Goal: Book appointment/travel/reservation

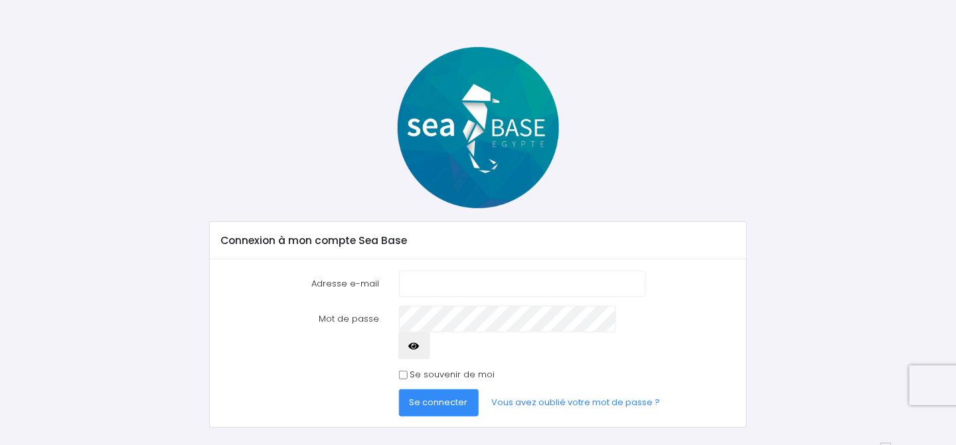
scroll to position [27, 0]
type input "benoit.martens@ferrero.com"
click at [459, 396] on span "Se connecter" at bounding box center [438, 402] width 58 height 13
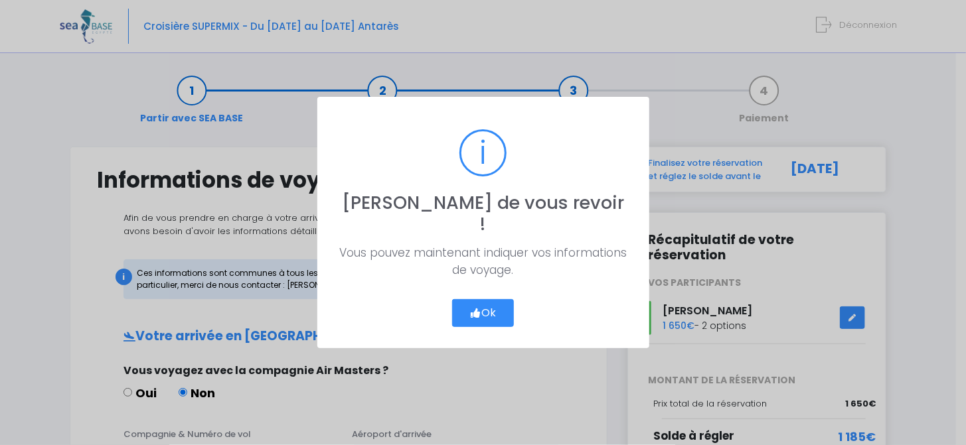
click at [500, 299] on button "Ok" at bounding box center [483, 313] width 62 height 28
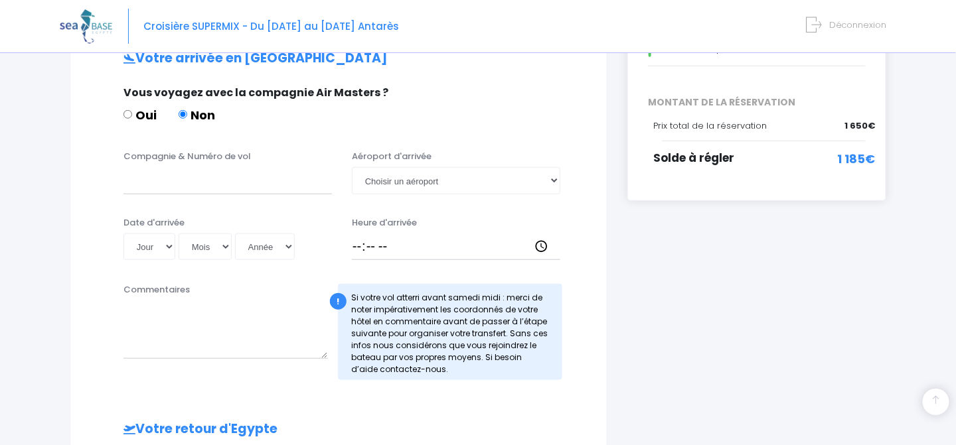
scroll to position [199, 0]
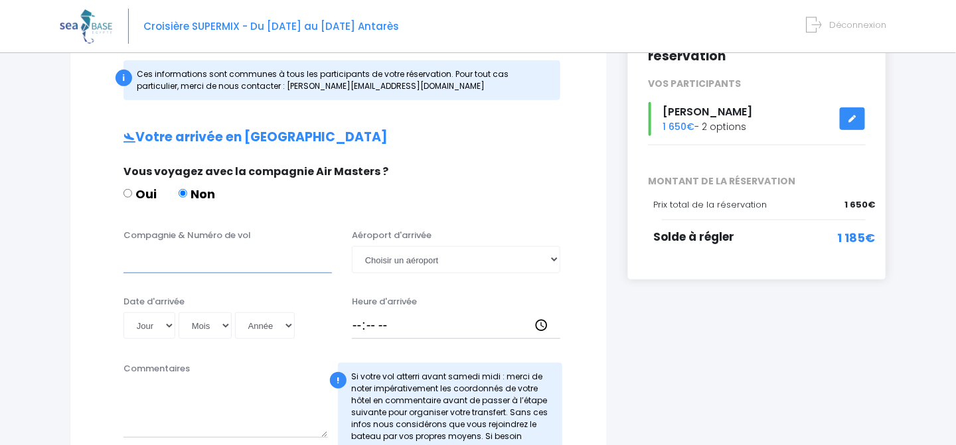
click at [139, 261] on input "Compagnie & Numéro de vol" at bounding box center [227, 259] width 208 height 27
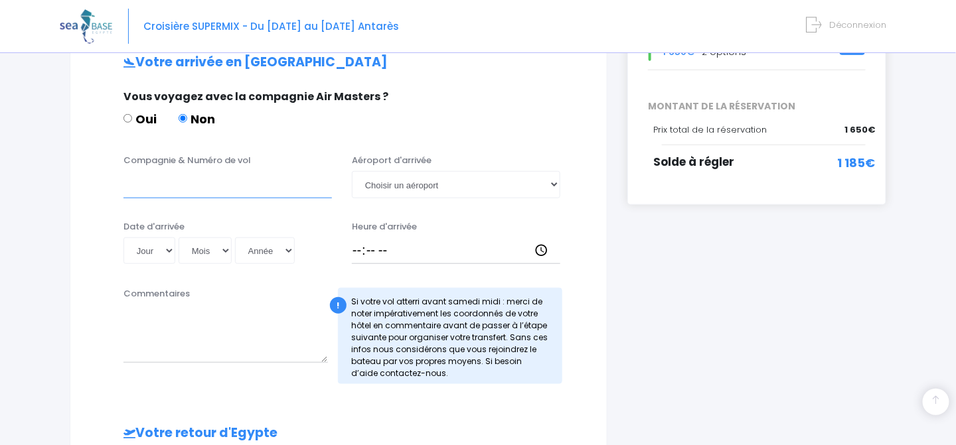
scroll to position [320, 0]
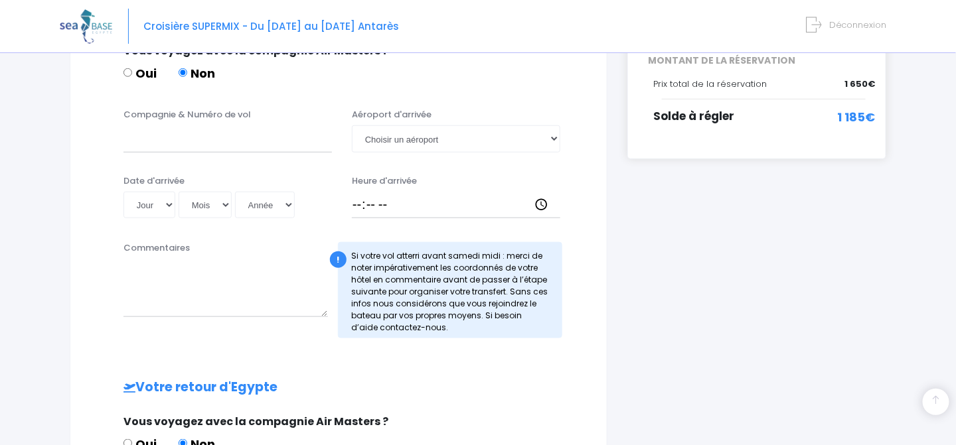
click at [193, 250] on div "Commentaires" at bounding box center [225, 290] width 224 height 97
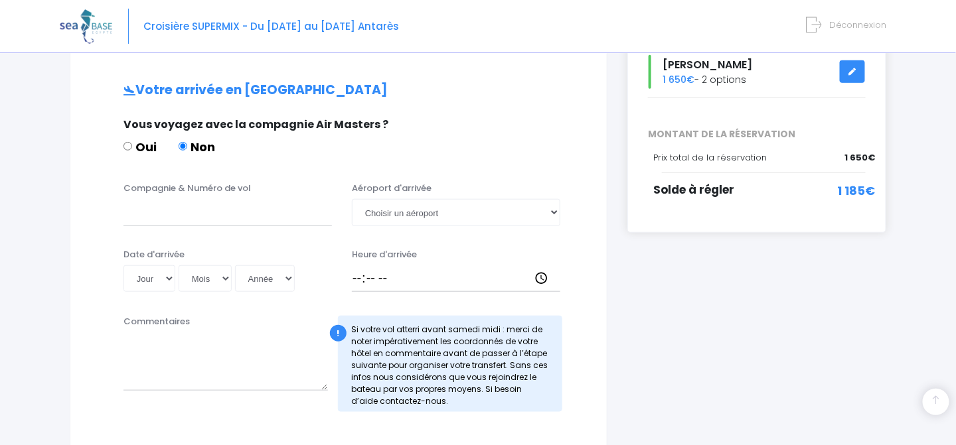
scroll to position [246, 0]
click at [202, 316] on div "Commentaires" at bounding box center [225, 364] width 224 height 97
click at [202, 208] on input "Compagnie & Numéro de vol" at bounding box center [227, 213] width 208 height 27
type input "swiss air"
click at [553, 213] on select "Choisir un aéroport Hurghada Marsa Alam" at bounding box center [456, 213] width 208 height 27
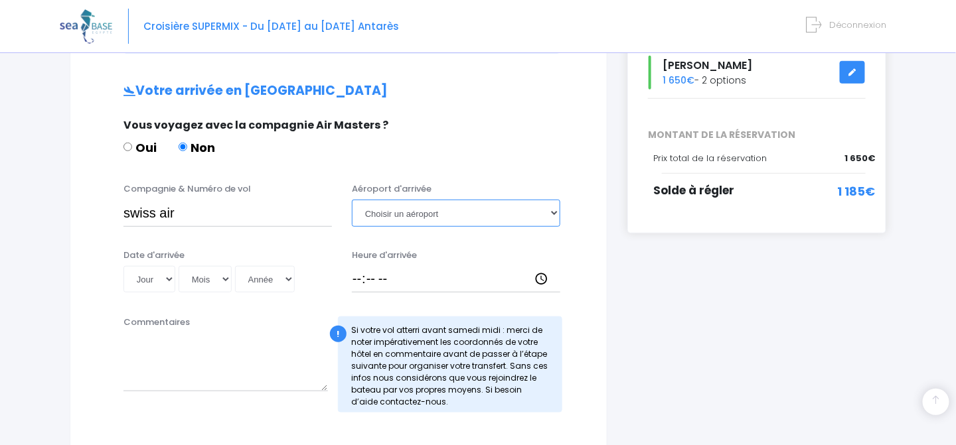
select select "Hurghada"
click at [352, 200] on select "Choisir un aéroport Hurghada Marsa Alam" at bounding box center [456, 213] width 208 height 27
click at [168, 278] on select "Jour 01 02 03 04 05 06 07 08 09 10 11 12 13 14 15 16 17 18 19 20 21 22 23 24 25…" at bounding box center [149, 279] width 52 height 27
select select "18"
click at [123, 266] on select "Jour 01 02 03 04 05 06 07 08 09 10 11 12 13 14 15 16 17 18 19 20 21 22 23 24 25…" at bounding box center [149, 279] width 52 height 27
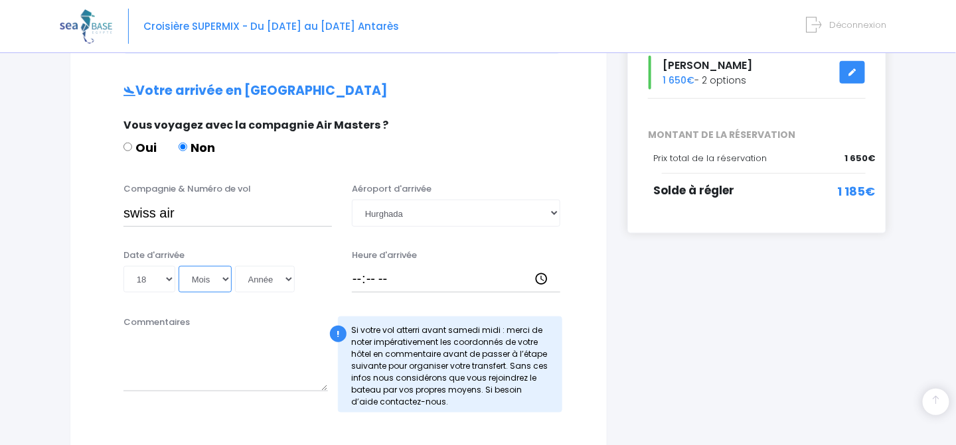
click at [221, 277] on select "Mois 01 02 03 04 05 06 07 08 09 10 11 12" at bounding box center [205, 279] width 53 height 27
select select "10"
click at [179, 266] on select "Mois 01 02 03 04 05 06 07 08 09 10 11 12" at bounding box center [205, 279] width 53 height 27
click at [287, 279] on select "Année 2045 2044 2043 2042 2041 2040 2039 2038 2037 2036 2035 2034 2033 2032 203…" at bounding box center [265, 279] width 60 height 27
select select "2025"
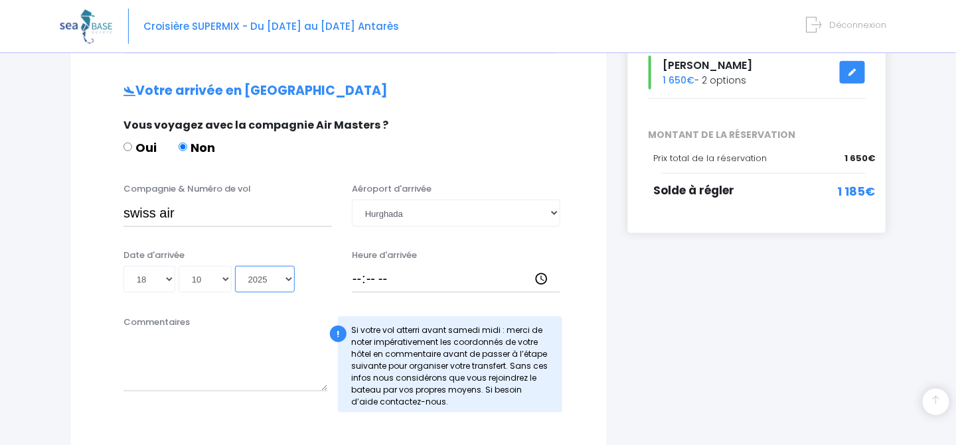
click at [235, 266] on select "Année 2045 2044 2043 2042 2041 2040 2039 2038 2037 2036 2035 2034 2033 2032 203…" at bounding box center [265, 279] width 60 height 27
type input "2025-10-18"
click at [356, 279] on input "Heure d'arrivée" at bounding box center [456, 279] width 208 height 27
type input "04:00"
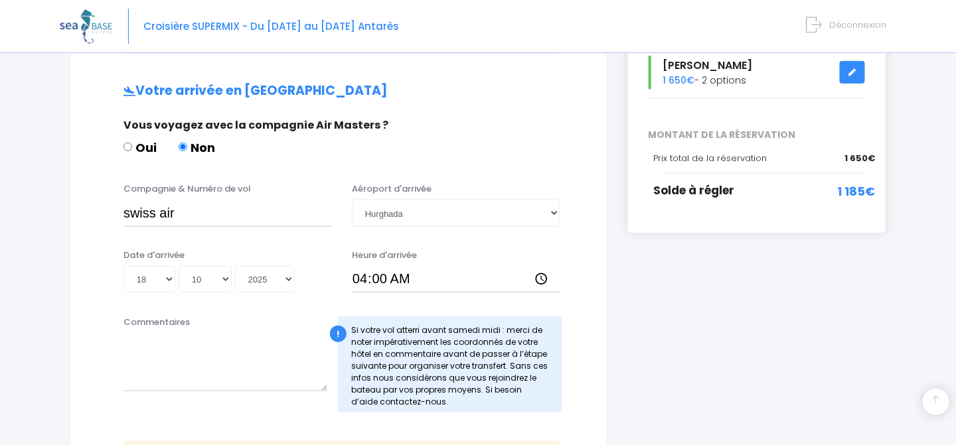
click at [207, 323] on div "Commentaires" at bounding box center [225, 364] width 224 height 97
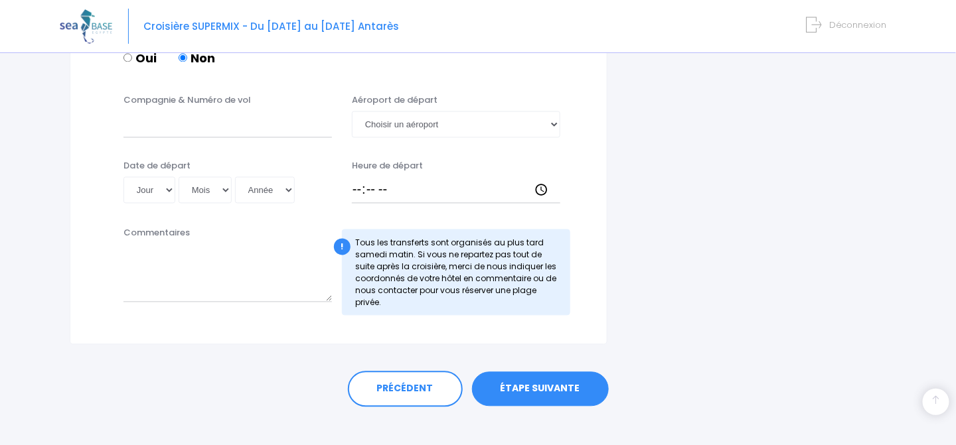
scroll to position [790, 0]
click at [284, 268] on textarea "Commentaires" at bounding box center [227, 273] width 208 height 58
paste textarea "El Kawsar District, 99999 Hurghada, Égypte"
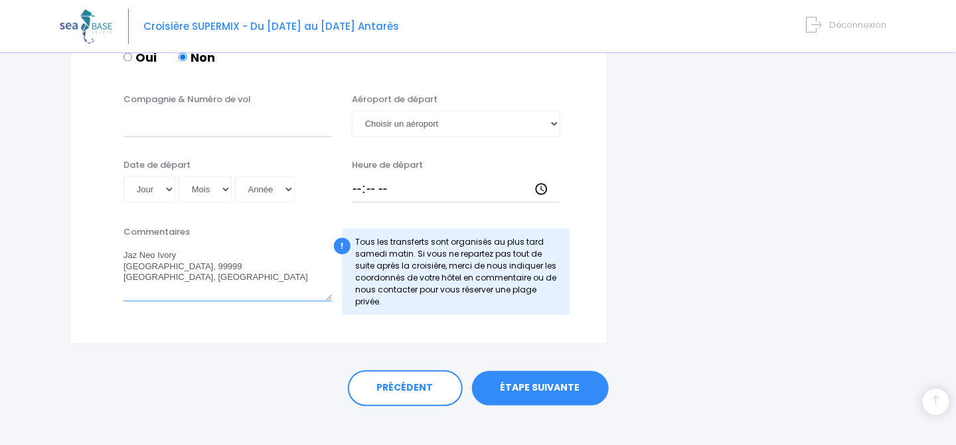
click at [123, 244] on textarea "Jaz Neo Ivory El Kawsar District, 99999 Hurghada, Égypte" at bounding box center [227, 273] width 208 height 58
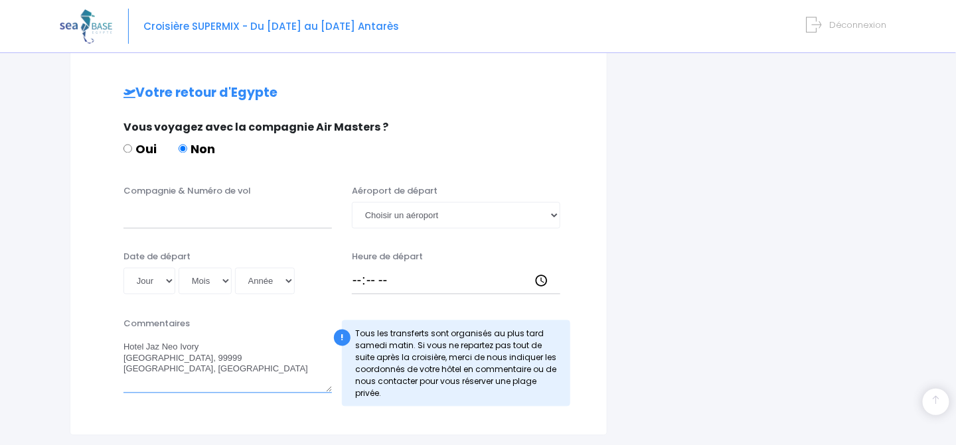
scroll to position [723, 0]
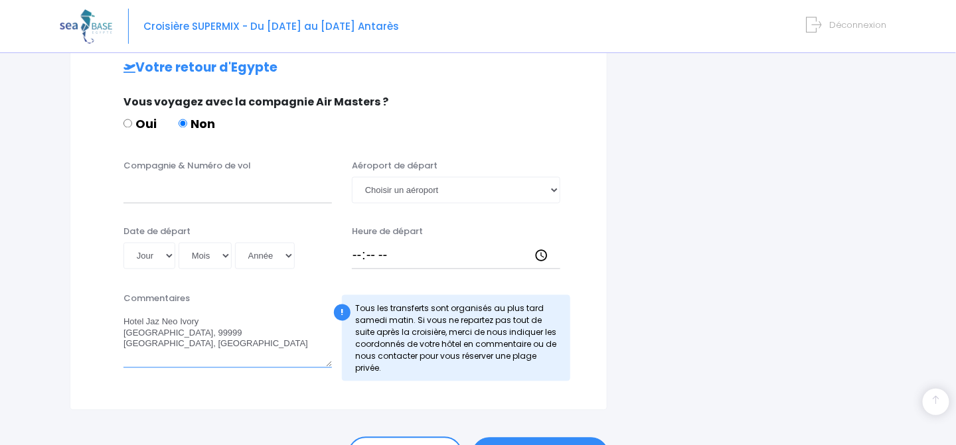
drag, startPoint x: 295, startPoint y: 321, endPoint x: 88, endPoint y: 308, distance: 207.4
click at [88, 308] on div "Commentaires Hotel Jaz Neo Ivory El Kawsar District, 99999 Hurghada, Égypte ! T…" at bounding box center [338, 342] width 503 height 98
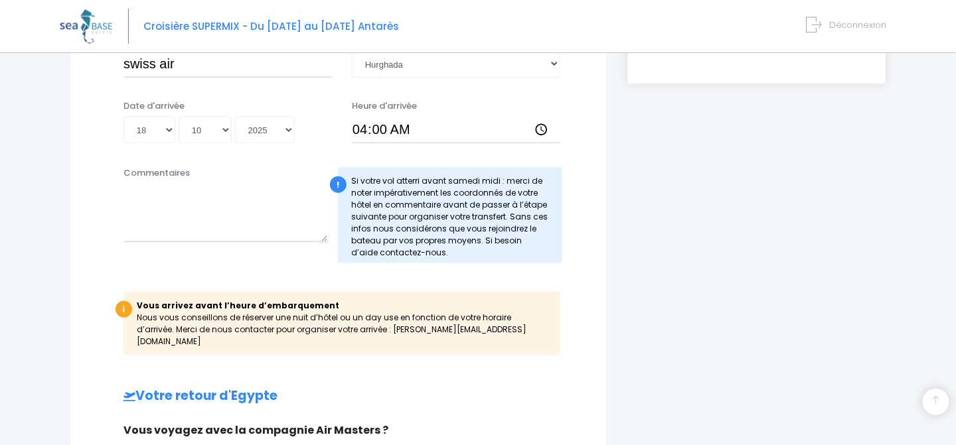
scroll to position [259, 0]
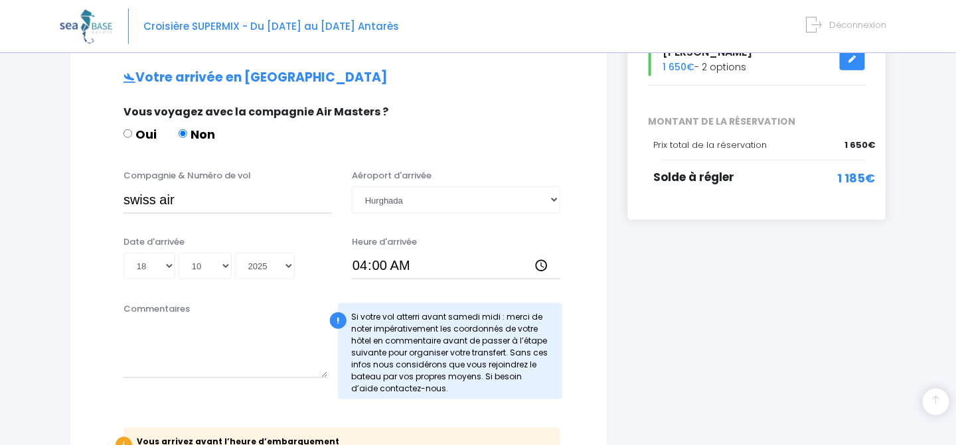
type textarea "Hotel Jaz Neo Ivory [GEOGRAPHIC_DATA], 99999 [GEOGRAPHIC_DATA], [GEOGRAPHIC_DAT…"
click at [202, 303] on div "Commentaires" at bounding box center [225, 351] width 224 height 97
drag, startPoint x: 202, startPoint y: 305, endPoint x: 213, endPoint y: 328, distance: 25.2
click at [213, 328] on textarea "Commentaires" at bounding box center [225, 349] width 204 height 58
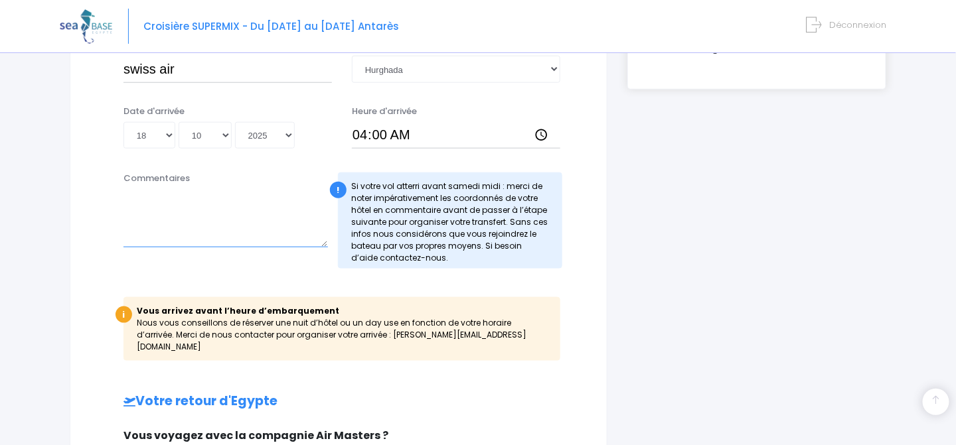
scroll to position [723, 0]
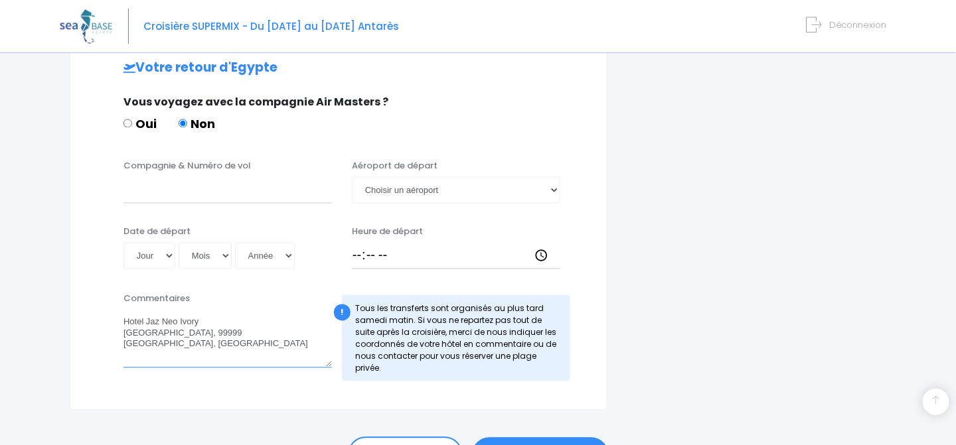
drag, startPoint x: 295, startPoint y: 317, endPoint x: 109, endPoint y: 307, distance: 186.7
click at [99, 303] on div "Commentaires Hotel Jaz Neo Ivory El Kawsar District, 99999 Hurghada, Égypte ! T…" at bounding box center [338, 342] width 503 height 98
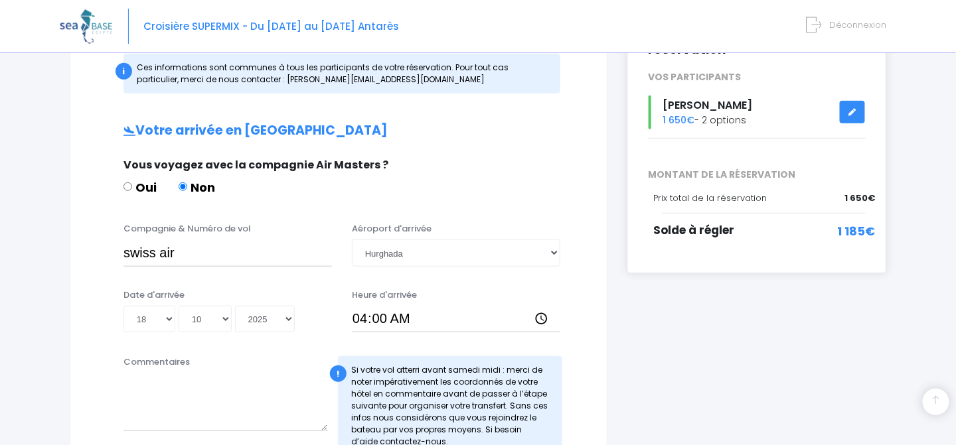
scroll to position [325, 0]
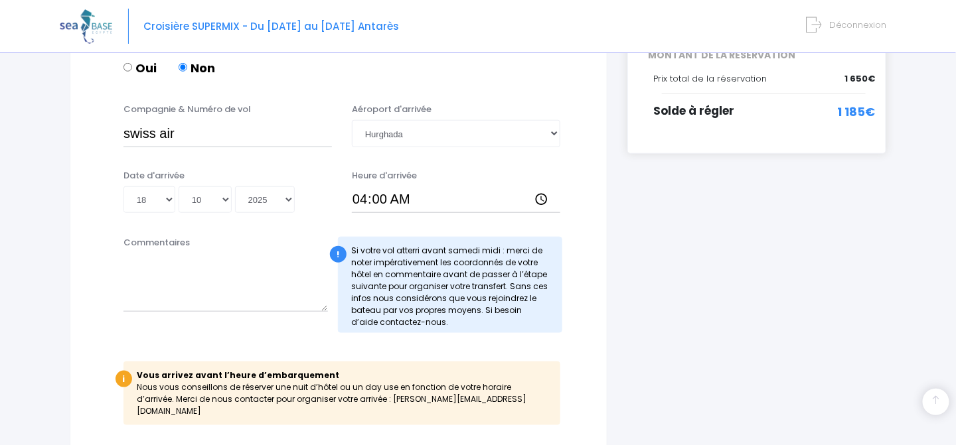
click at [137, 238] on label "Commentaires" at bounding box center [156, 242] width 66 height 13
click at [137, 254] on textarea "Commentaires" at bounding box center [225, 283] width 204 height 58
paste textarea "Hotel Jaz Neo Ivory El Kawsar District, 99999 Hurghada, Égypte"
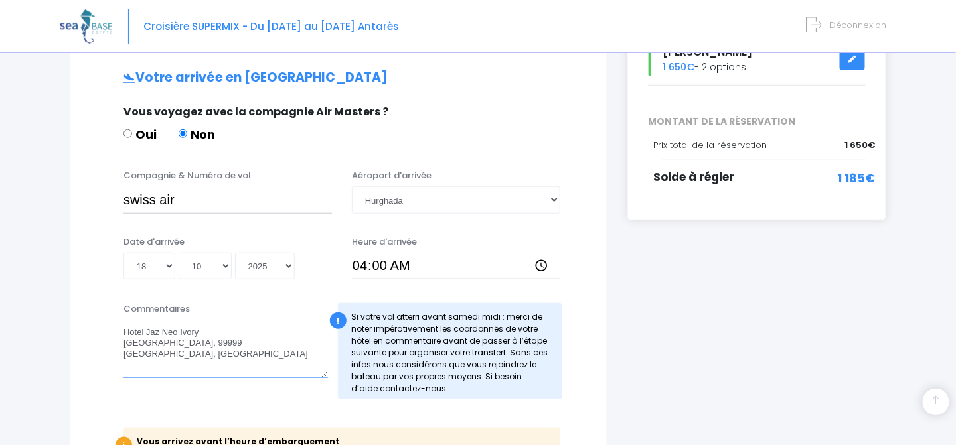
type textarea "Hotel Jaz Neo Ivory El Kawsar District, 99999 Hurghada, Égypte"
click at [190, 197] on input "swiss air" at bounding box center [227, 199] width 208 height 27
type input "swiss air LX8132"
click at [388, 266] on input "04:00" at bounding box center [456, 266] width 208 height 27
type input "03:10"
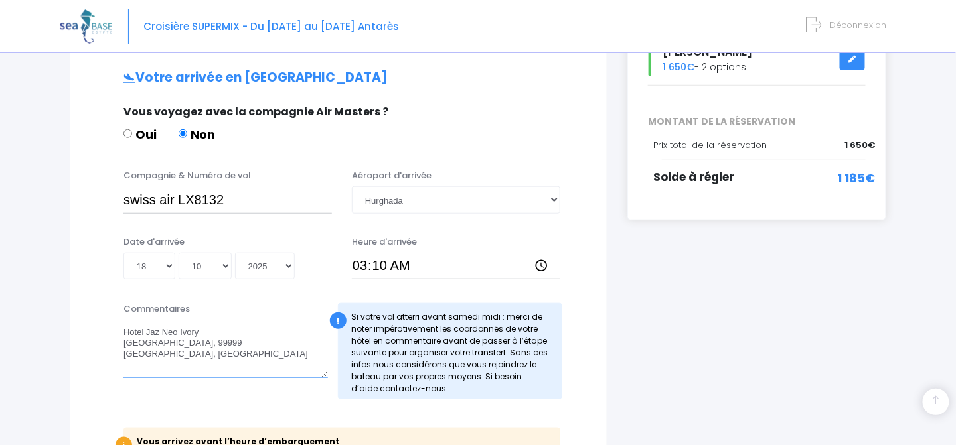
click at [274, 362] on textarea "Hotel Jaz Neo Ivory El Kawsar District, 99999 Hurghada, Égypte" at bounding box center [225, 349] width 204 height 58
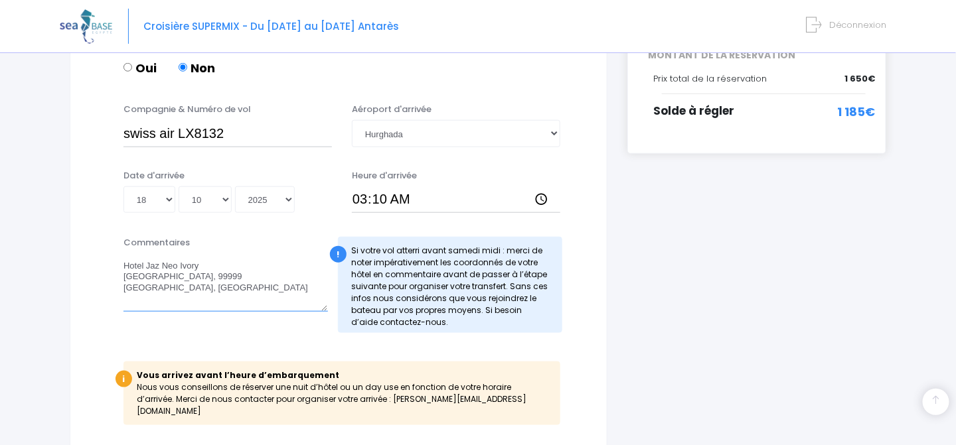
click at [304, 277] on textarea "Hotel Jaz Neo Ivory El Kawsar District, 99999 Hurghada, Égypte" at bounding box center [225, 283] width 204 height 58
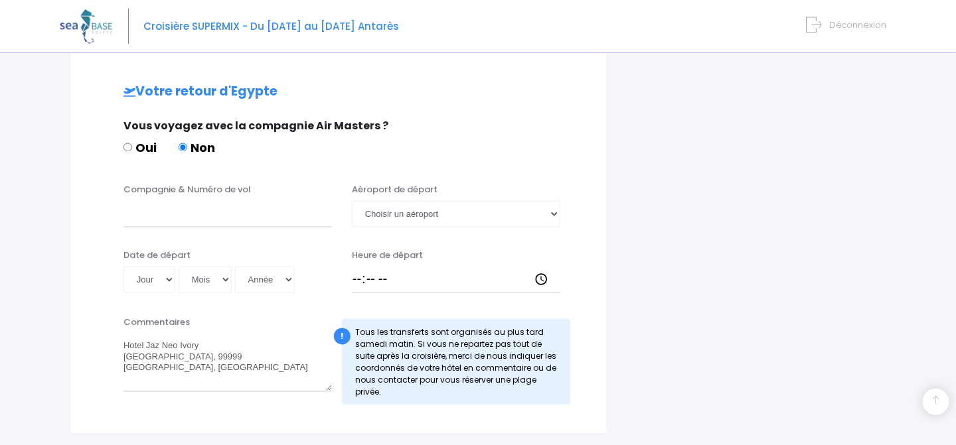
scroll to position [657, 0]
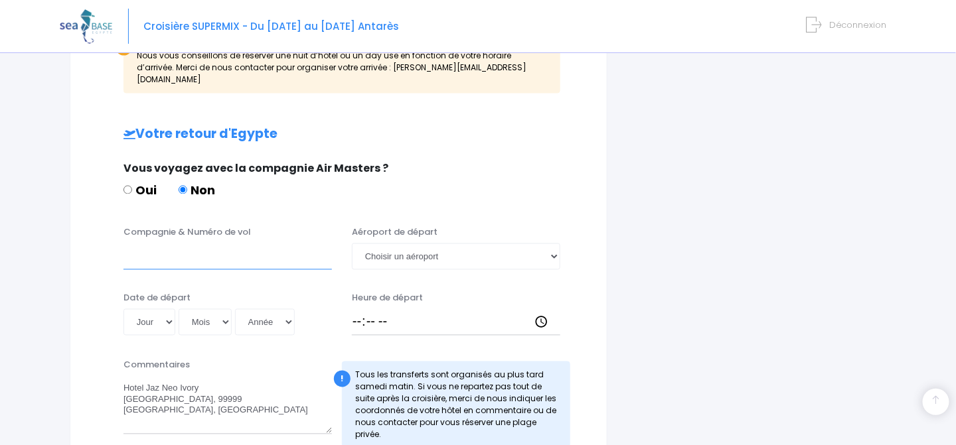
click at [198, 246] on input "Compagnie & Numéro de vol" at bounding box center [227, 257] width 208 height 27
type input "Brussels air line SN3336"
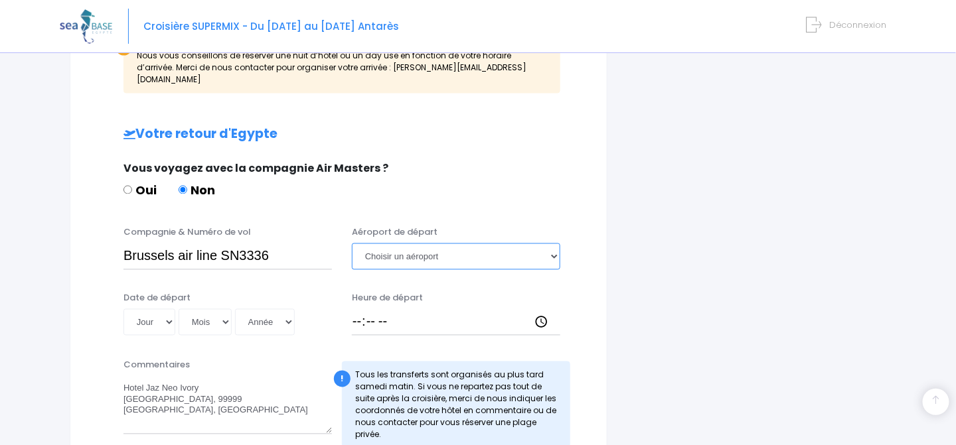
click at [550, 244] on select "Choisir un aéroport Hurghada Marsa Alam" at bounding box center [456, 257] width 208 height 27
select select "Hurghada"
click at [352, 244] on select "Choisir un aéroport Hurghada Marsa Alam" at bounding box center [456, 257] width 208 height 27
click at [168, 309] on select "Jour 01 02 03 04 05 06 07 08 09 10 11 12 13 14 15 16 17 18 19 20 21 22 23 24 25…" at bounding box center [149, 322] width 52 height 27
select select "26"
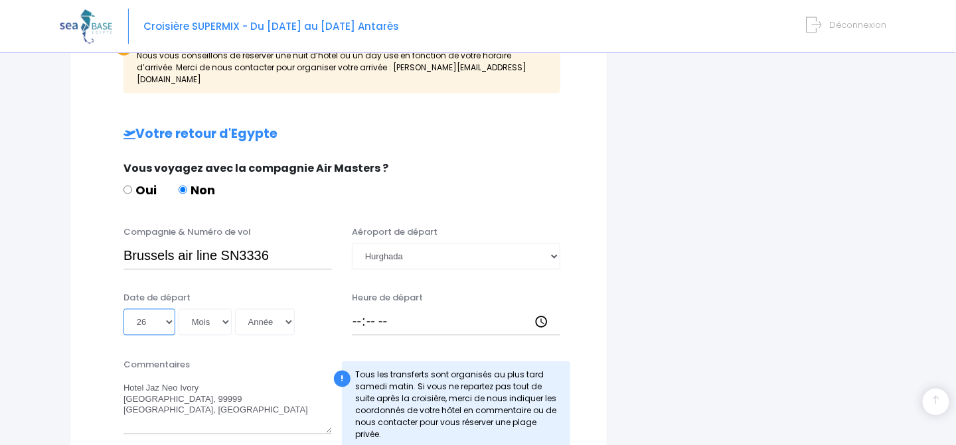
click at [123, 309] on select "Jour 01 02 03 04 05 06 07 08 09 10 11 12 13 14 15 16 17 18 19 20 21 22 23 24 25…" at bounding box center [149, 322] width 52 height 27
click at [224, 309] on select "Mois 01 02 03 04 05 06 07 08 09 10 11 12" at bounding box center [205, 322] width 53 height 27
select select "10"
click at [179, 309] on select "Mois 01 02 03 04 05 06 07 08 09 10 11 12" at bounding box center [205, 322] width 53 height 27
click at [286, 309] on select "Année 2045 2044 2043 2042 2041 2040 2039 2038 2037 2036 2035 2034 2033 2032 203…" at bounding box center [265, 322] width 60 height 27
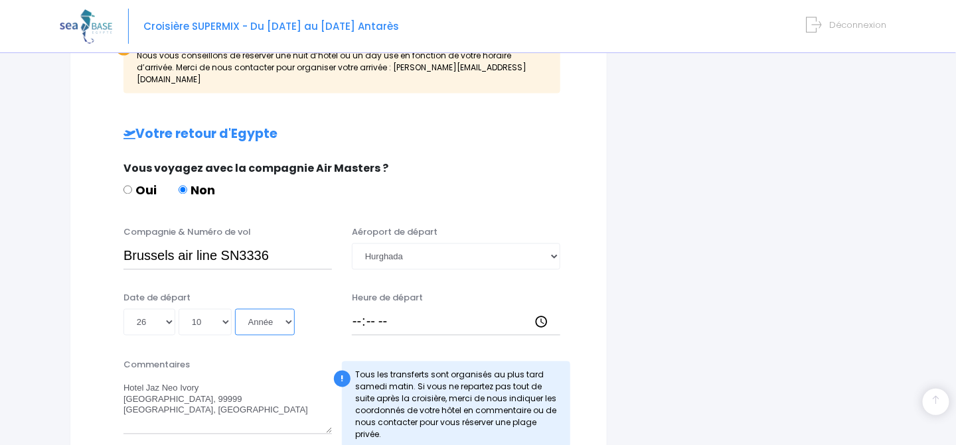
select select "2025"
click at [235, 309] on select "Année 2045 2044 2043 2042 2041 2040 2039 2038 2037 2036 2035 2034 2033 2032 203…" at bounding box center [265, 322] width 60 height 27
type input "2025-10-26"
click at [356, 311] on input "Heure de départ" at bounding box center [456, 322] width 208 height 27
type input "00:35"
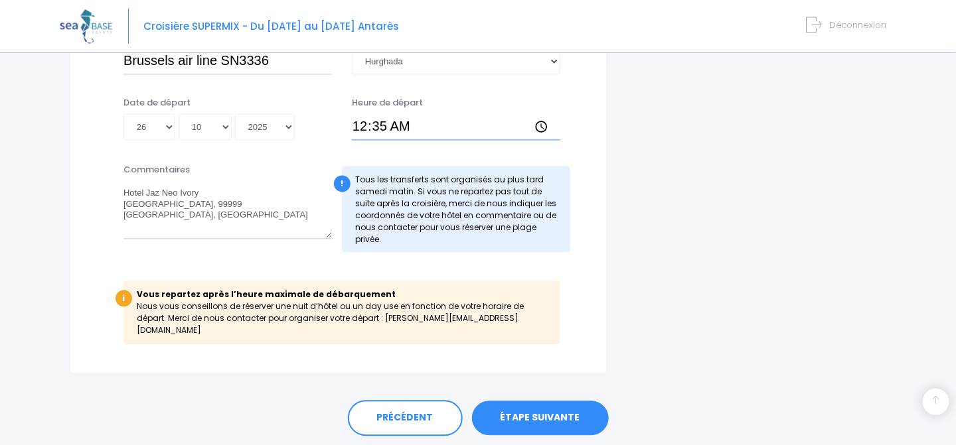
scroll to position [869, 0]
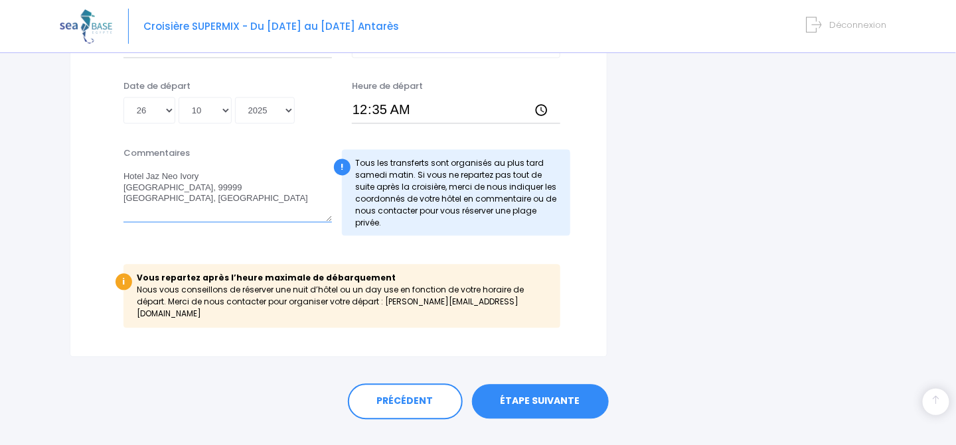
drag, startPoint x: 294, startPoint y: 173, endPoint x: 109, endPoint y: 156, distance: 186.0
click at [109, 156] on div "Commentaires Hotel Jaz Neo Ivory El Kawsar District, 99999 Hurghada, Égypte ! T…" at bounding box center [338, 196] width 503 height 98
click at [557, 384] on link "ÉTAPE SUIVANTE" at bounding box center [540, 401] width 137 height 35
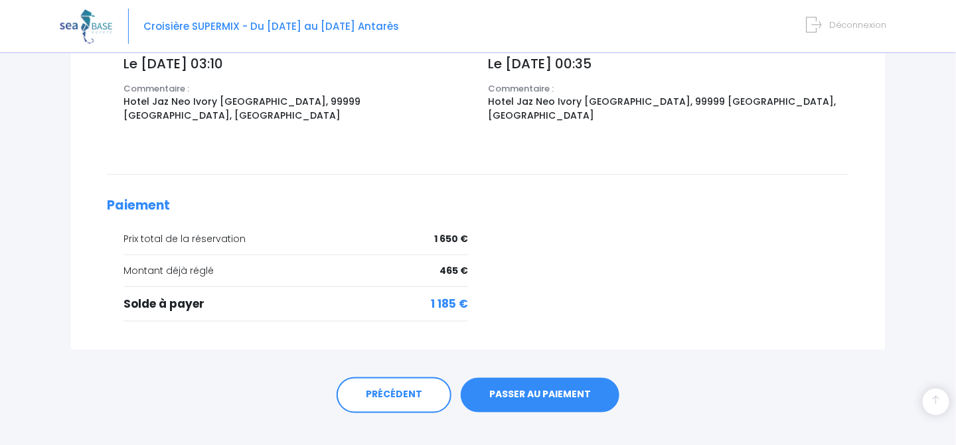
scroll to position [519, 0]
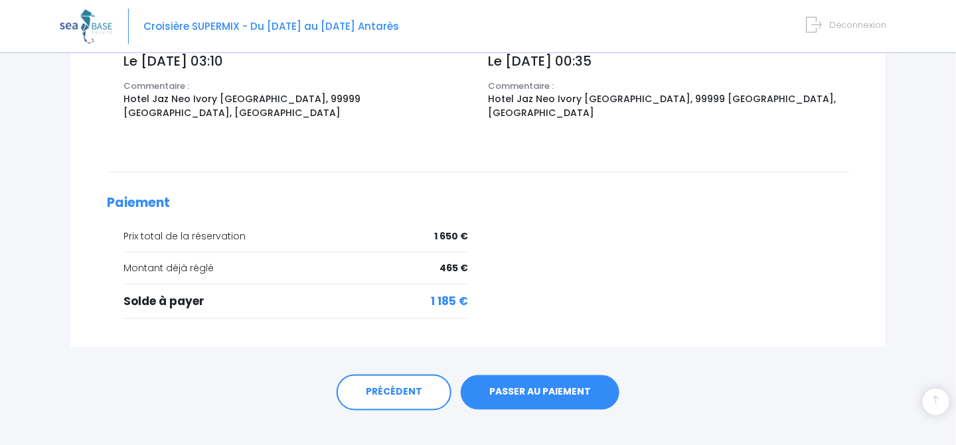
click at [570, 376] on link "PASSER AU PAIEMENT" at bounding box center [540, 393] width 159 height 35
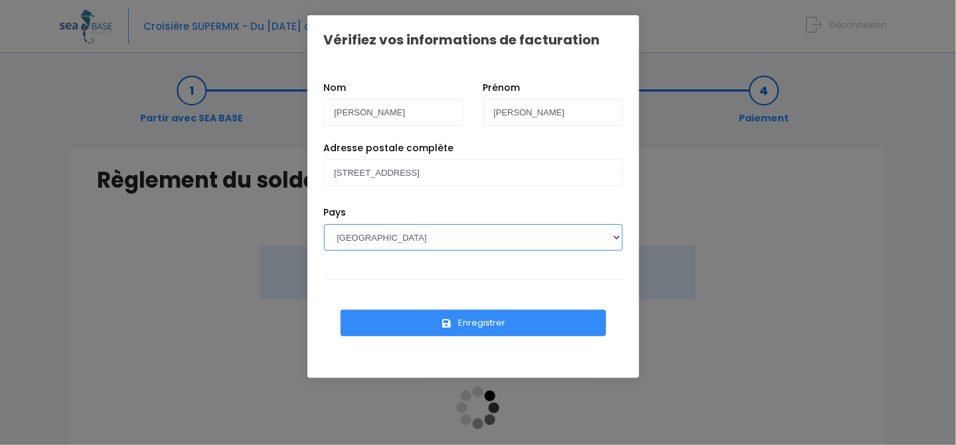
click at [616, 239] on select "AFGHANISTAN AFRIQUE DU SUD ÅLAND, ÎLES ALBANIE ALGÉRIE ALLEMAGNE ANDORRE ANGOLA…" at bounding box center [473, 237] width 299 height 27
select select "BE"
click at [324, 224] on select "AFGHANISTAN AFRIQUE DU SUD ÅLAND, ÎLES ALBANIE ALGÉRIE ALLEMAGNE ANDORRE ANGOLA…" at bounding box center [473, 237] width 299 height 27
click at [486, 321] on button "Enregistrer" at bounding box center [472, 323] width 265 height 27
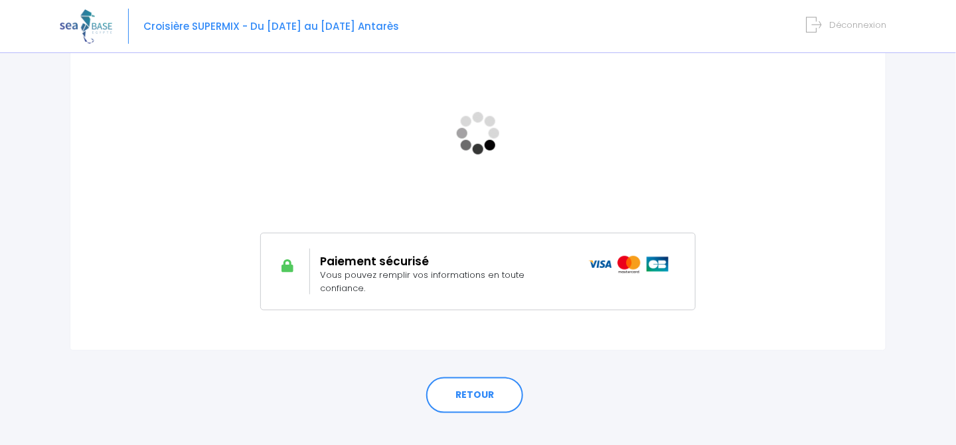
scroll to position [281, 0]
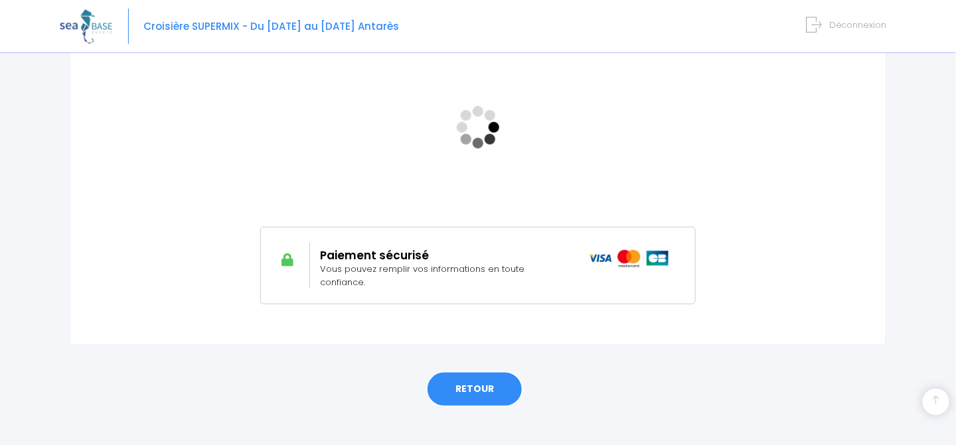
click at [468, 376] on link "RETOUR" at bounding box center [474, 390] width 97 height 36
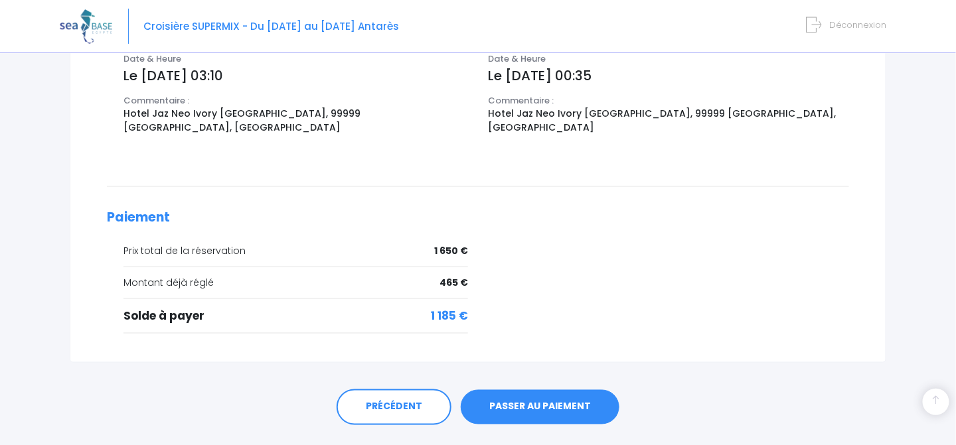
scroll to position [519, 0]
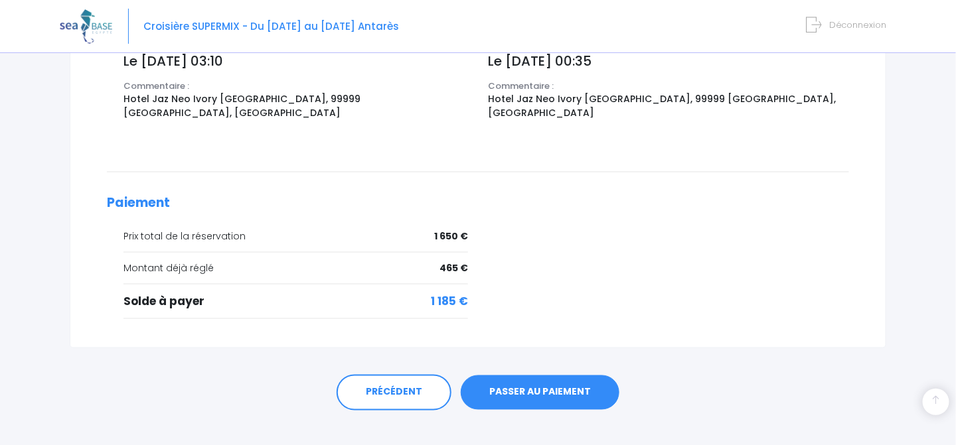
click at [552, 376] on link "PASSER AU PAIEMENT" at bounding box center [540, 393] width 159 height 35
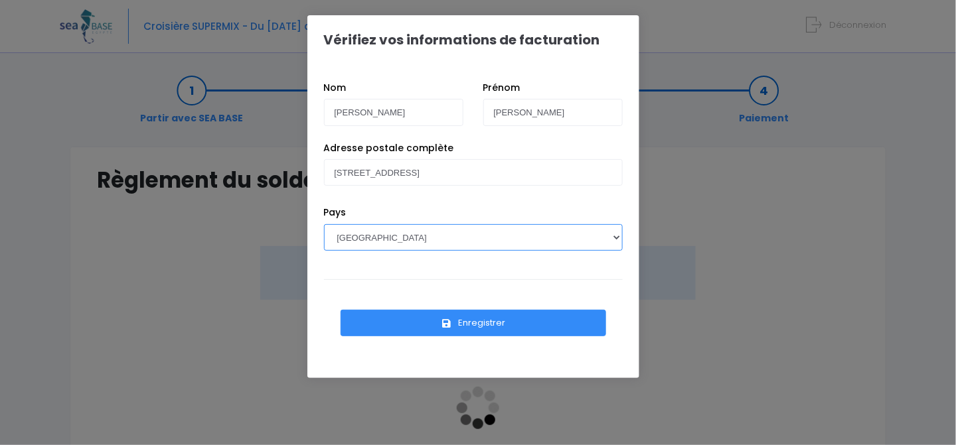
click at [616, 235] on select "[GEOGRAPHIC_DATA] [GEOGRAPHIC_DATA], [GEOGRAPHIC_DATA] [GEOGRAPHIC_DATA] [GEOGR…" at bounding box center [473, 237] width 299 height 27
select select "BE"
click at [324, 224] on select "[GEOGRAPHIC_DATA] [GEOGRAPHIC_DATA], [GEOGRAPHIC_DATA] [GEOGRAPHIC_DATA] [GEOGR…" at bounding box center [473, 237] width 299 height 27
click at [476, 325] on button "Enregistrer" at bounding box center [472, 323] width 265 height 27
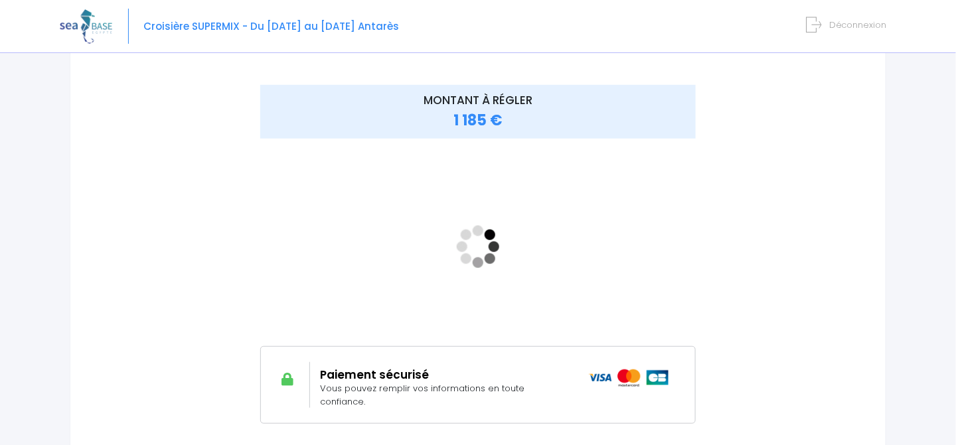
scroll to position [199, 0]
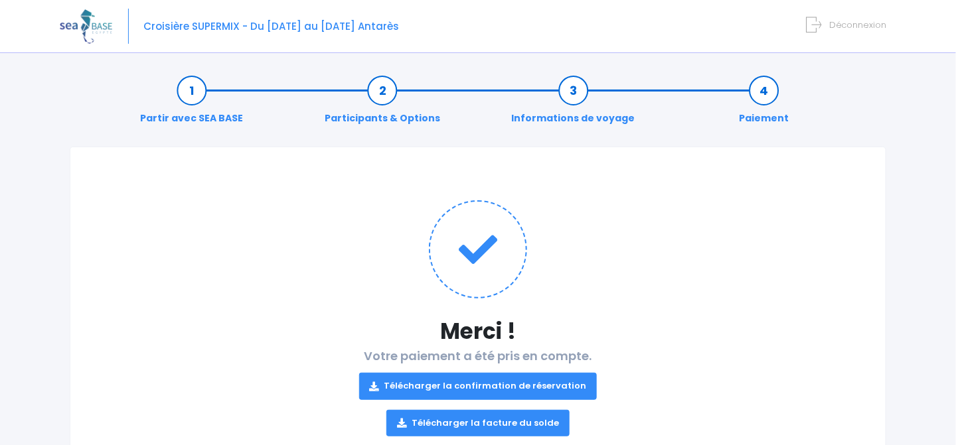
click at [484, 386] on link "Télécharger la confirmation de réservation" at bounding box center [478, 386] width 238 height 27
click at [467, 421] on link "Télécharger la facture du solde" at bounding box center [477, 423] width 183 height 27
click at [715, 215] on h1 at bounding box center [478, 249] width 762 height 98
